Goal: Task Accomplishment & Management: Manage account settings

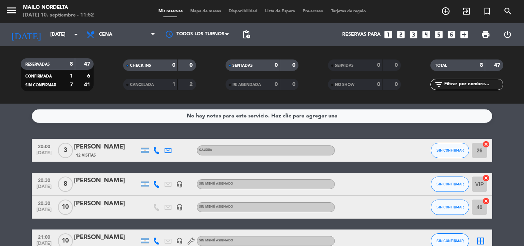
scroll to position [38, 0]
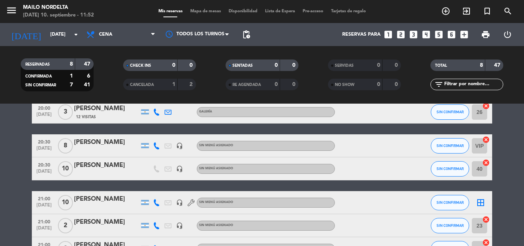
click at [482, 202] on icon "border_all" at bounding box center [480, 202] width 9 height 9
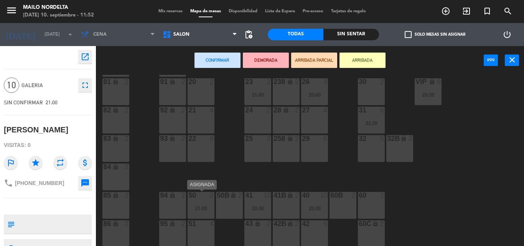
scroll to position [77, 0]
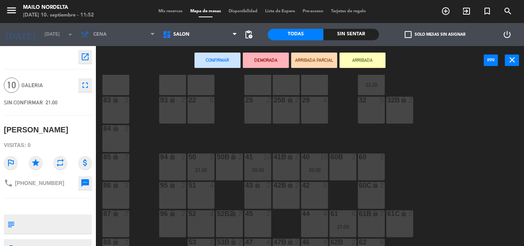
click at [205, 190] on div "51 4" at bounding box center [200, 195] width 27 height 27
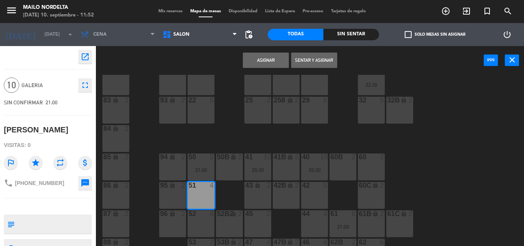
click at [257, 57] on button "Asignar" at bounding box center [266, 60] width 46 height 15
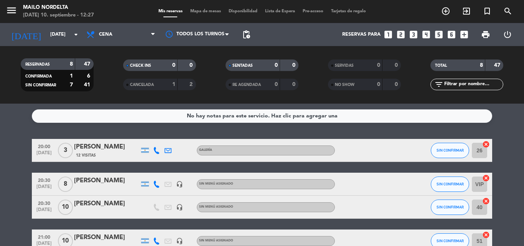
drag, startPoint x: 98, startPoint y: 65, endPoint x: 50, endPoint y: 49, distance: 50.7
click at [50, 49] on div "RESERVADAS 8 47 CONFIRMADA 1 6 SIN CONFIRMAR 7 41 CHECK INS 0 0 CANCELADA 1 2 S…" at bounding box center [262, 74] width 524 height 57
click at [111, 84] on filter-checkbox "CANCELADA 1 2" at bounding box center [159, 84] width 102 height 11
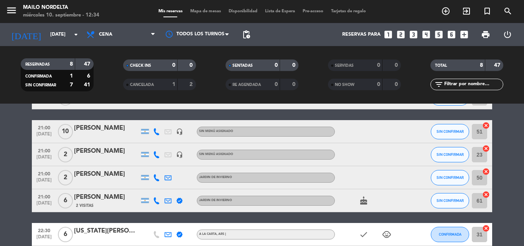
scroll to position [71, 0]
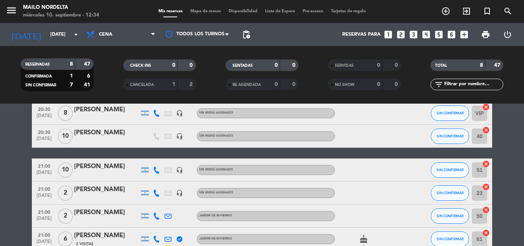
click at [115, 168] on div "[PERSON_NAME]" at bounding box center [106, 166] width 65 height 10
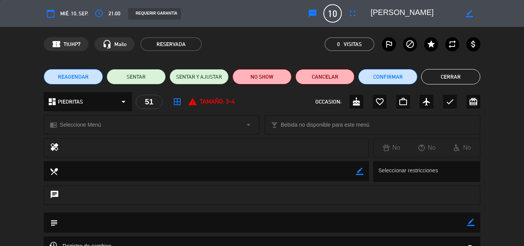
click at [457, 77] on button "Cerrar" at bounding box center [450, 76] width 59 height 15
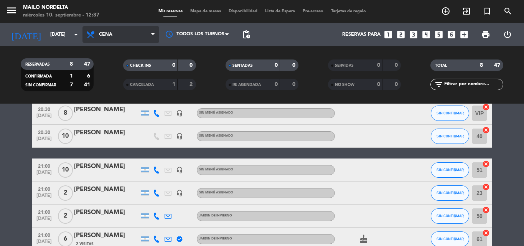
click at [104, 39] on span "Cena" at bounding box center [120, 34] width 77 height 17
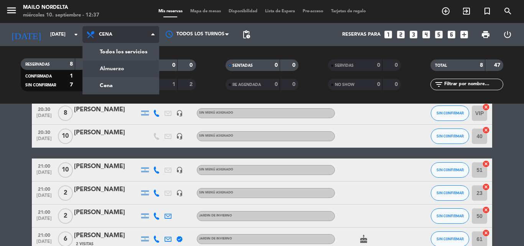
click at [113, 62] on div "menu Mailo Nordelta [DATE] 10. septiembre - 12:37 Mis reservas Mapa de mesas Di…" at bounding box center [262, 51] width 524 height 103
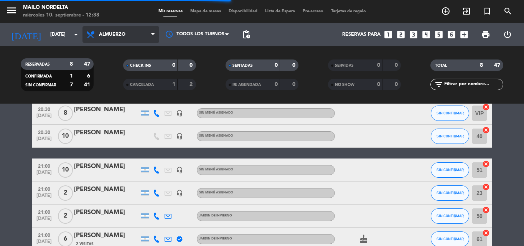
scroll to position [0, 0]
